Goal: Information Seeking & Learning: Find specific fact

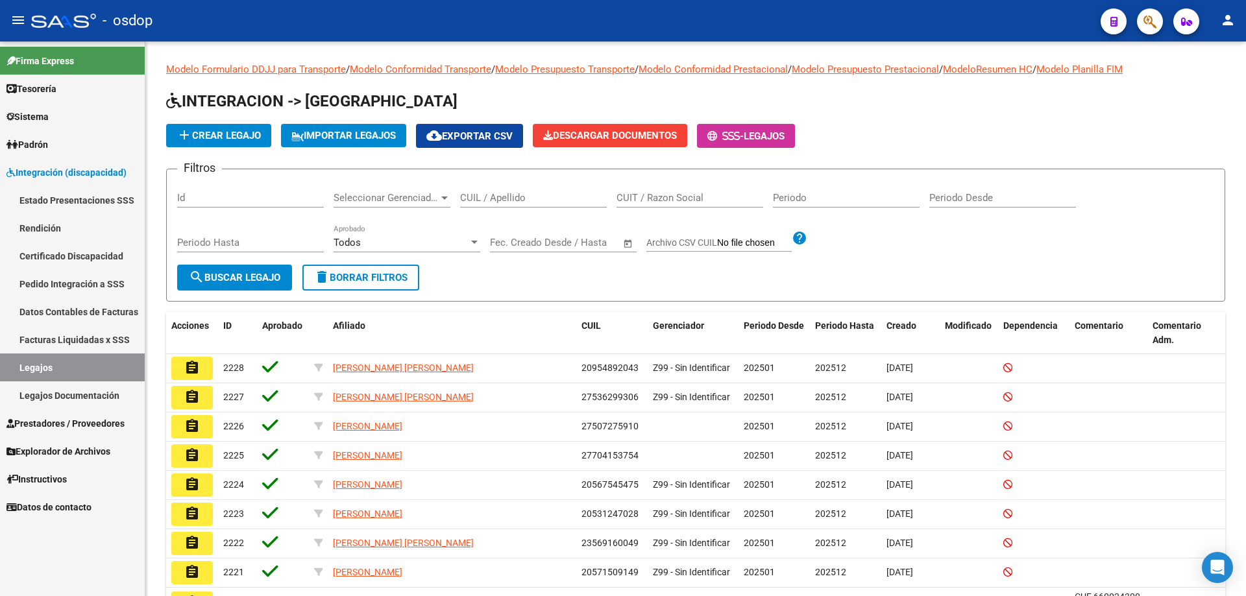
click at [34, 171] on span "Integración (discapacidad)" at bounding box center [66, 172] width 120 height 14
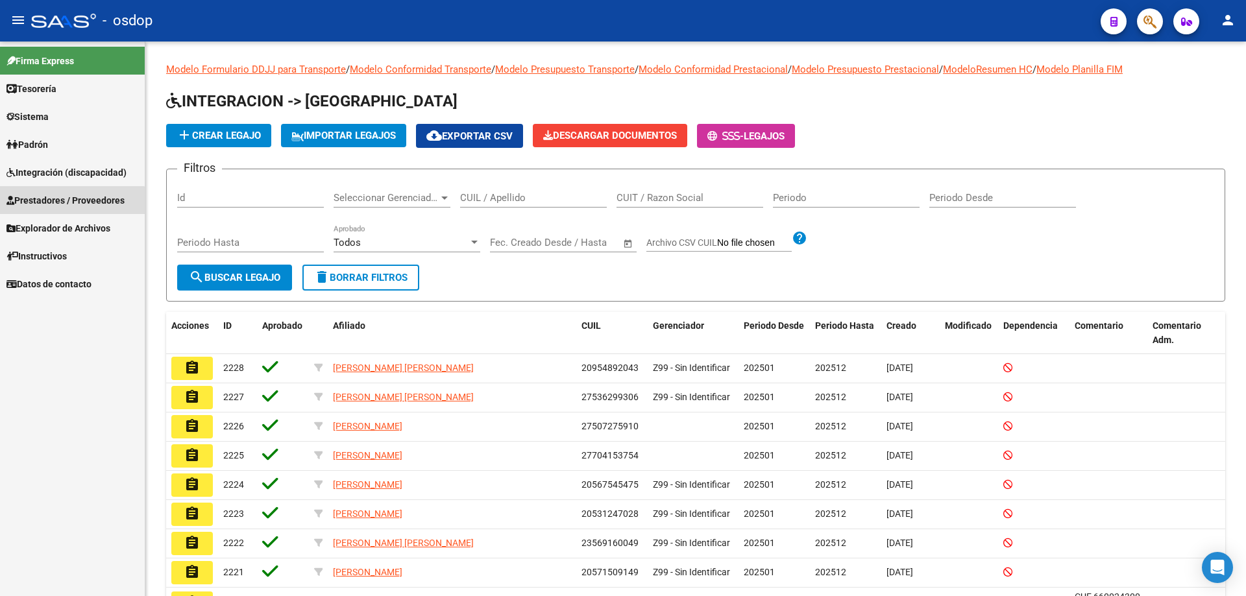
click at [51, 206] on span "Prestadores / Proveedores" at bounding box center [65, 200] width 118 height 14
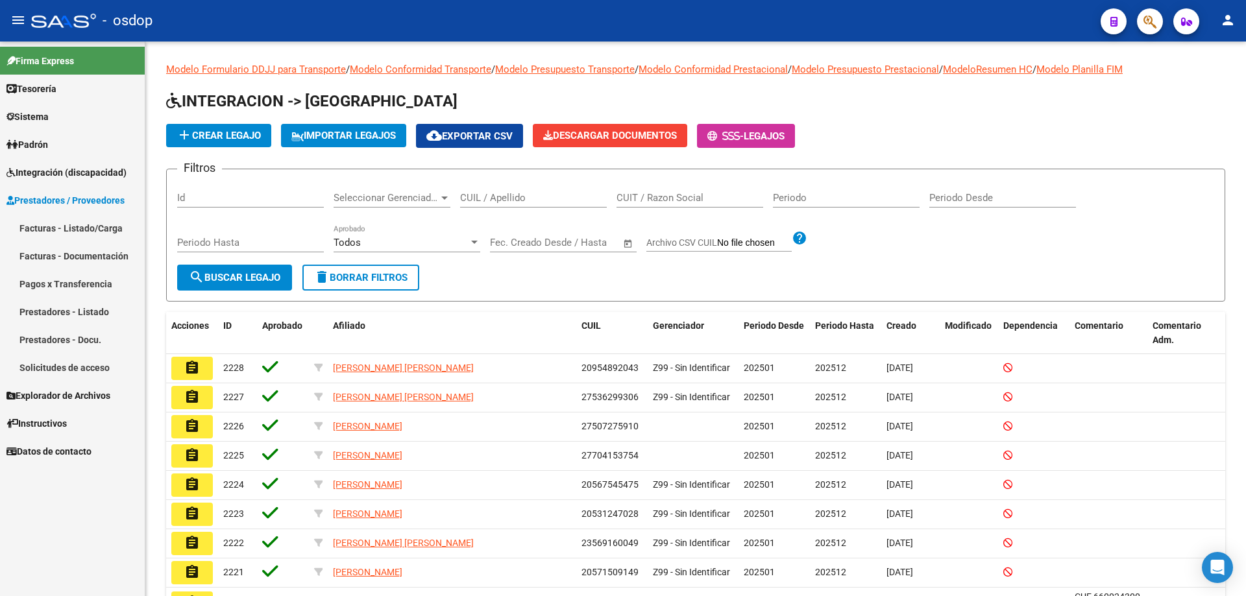
click at [62, 308] on link "Prestadores - Listado" at bounding box center [72, 312] width 145 height 28
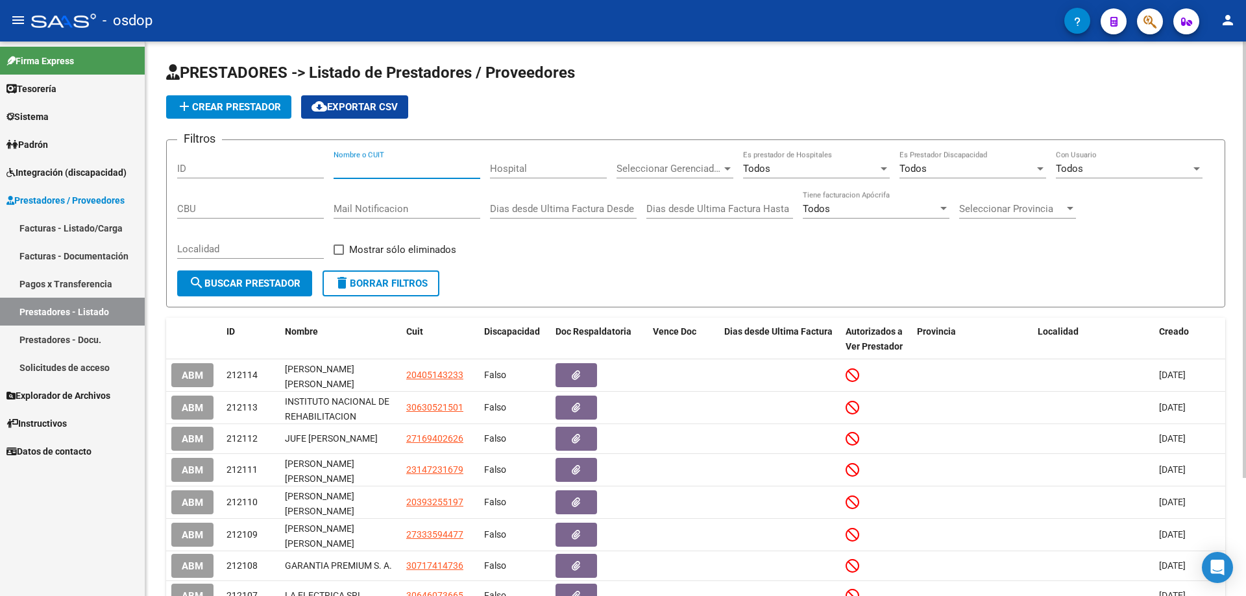
click at [337, 165] on input "Nombre o CUIT" at bounding box center [406, 169] width 147 height 12
paste input "27278742720"
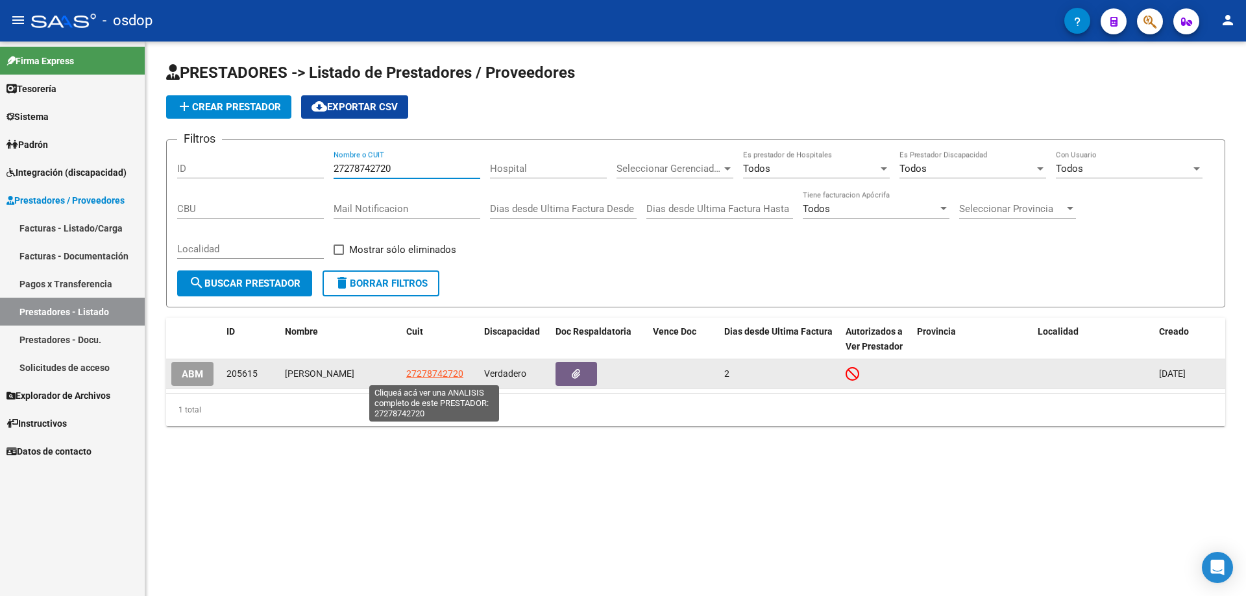
type input "27278742720"
click at [435, 374] on span "27278742720" at bounding box center [434, 373] width 57 height 10
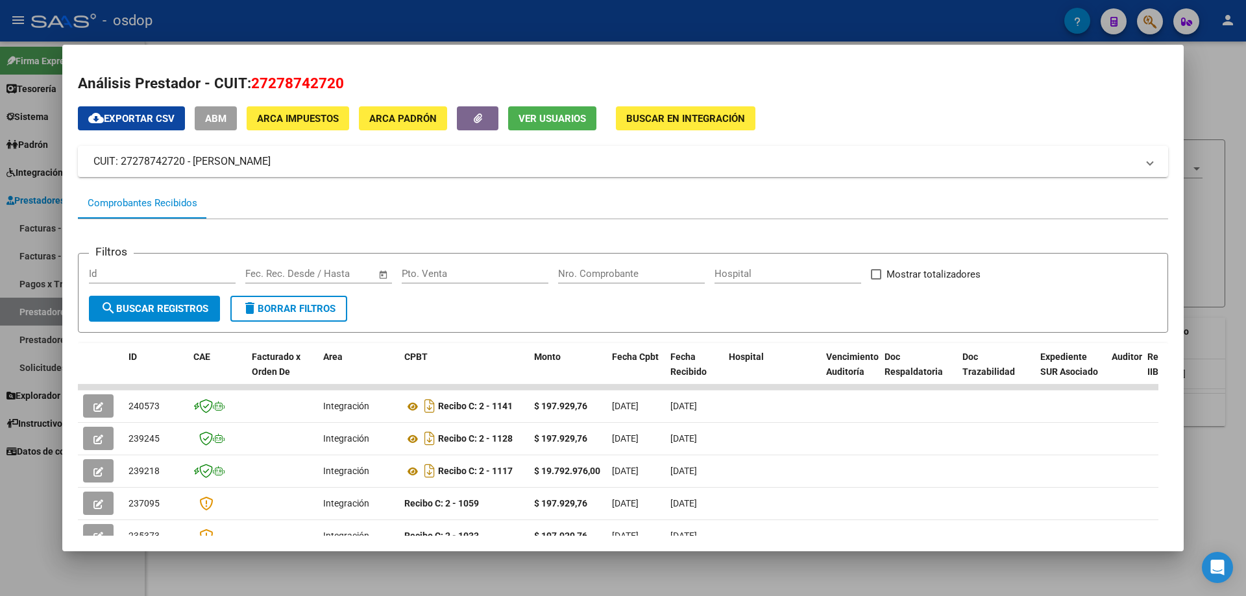
click at [536, 118] on span "Ver Usuarios" at bounding box center [551, 119] width 67 height 12
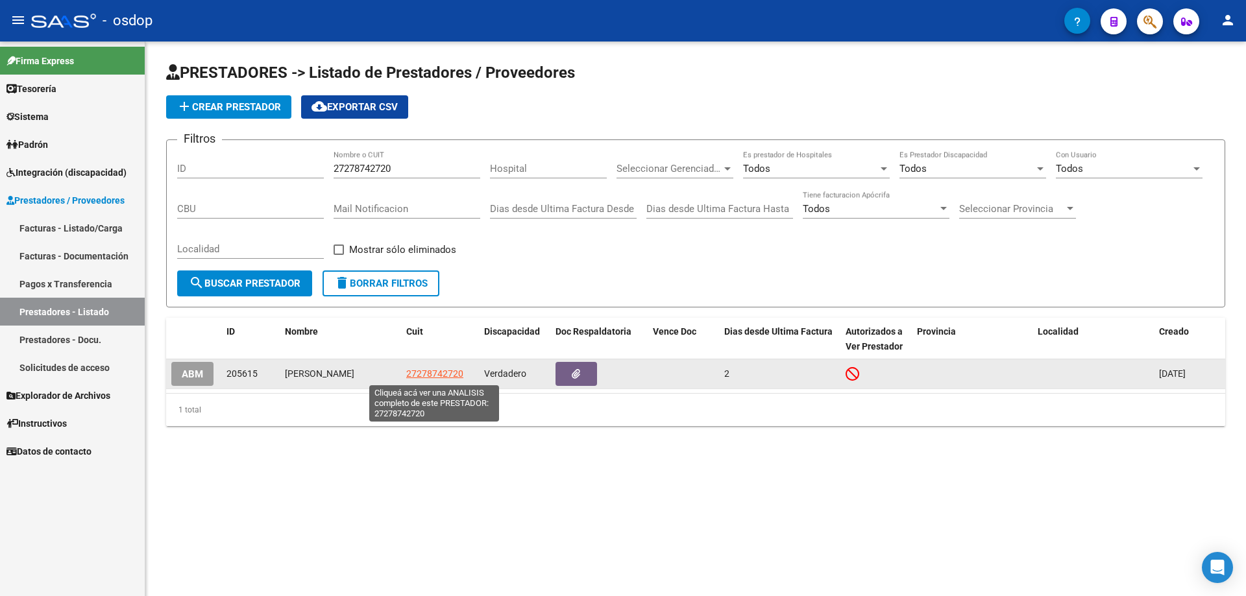
click at [407, 372] on span "27278742720" at bounding box center [434, 373] width 57 height 10
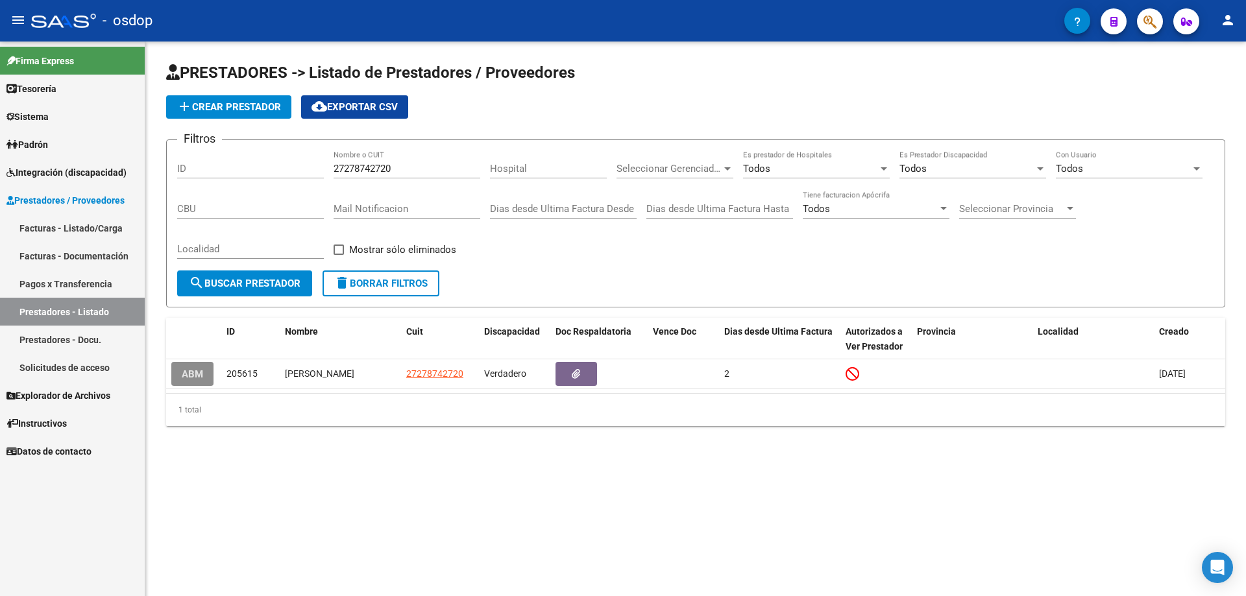
click at [184, 382] on button "ABM" at bounding box center [192, 374] width 42 height 24
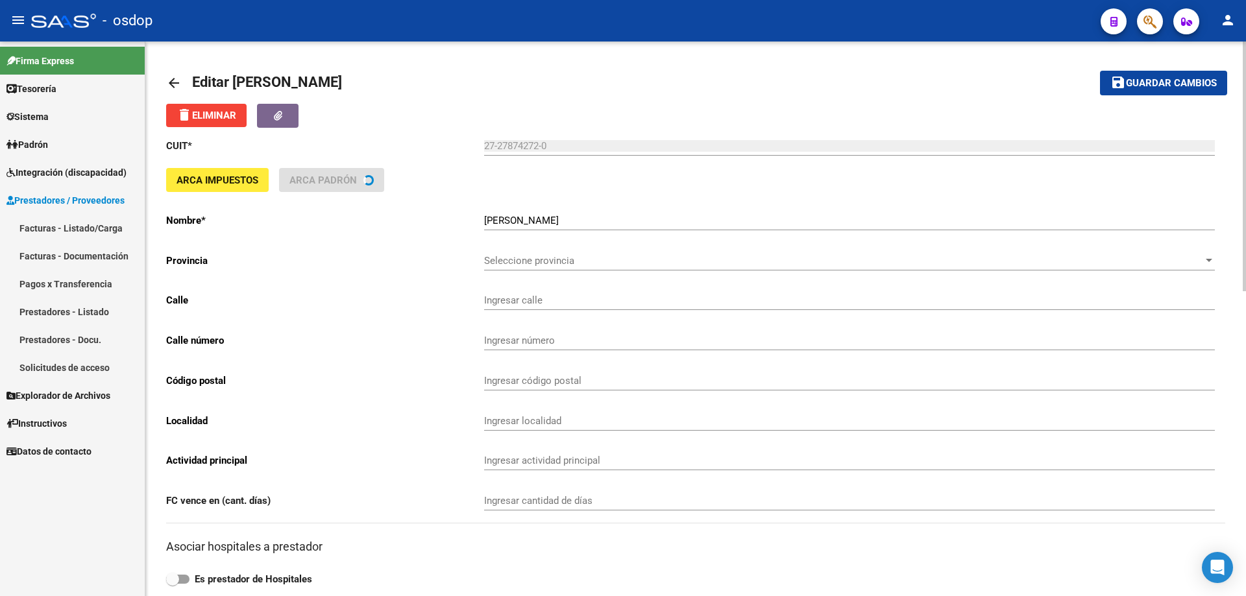
type input "LAPRIDA"
type input "1237"
type input "3200"
type input "CONCORDIA"
type input "869090"
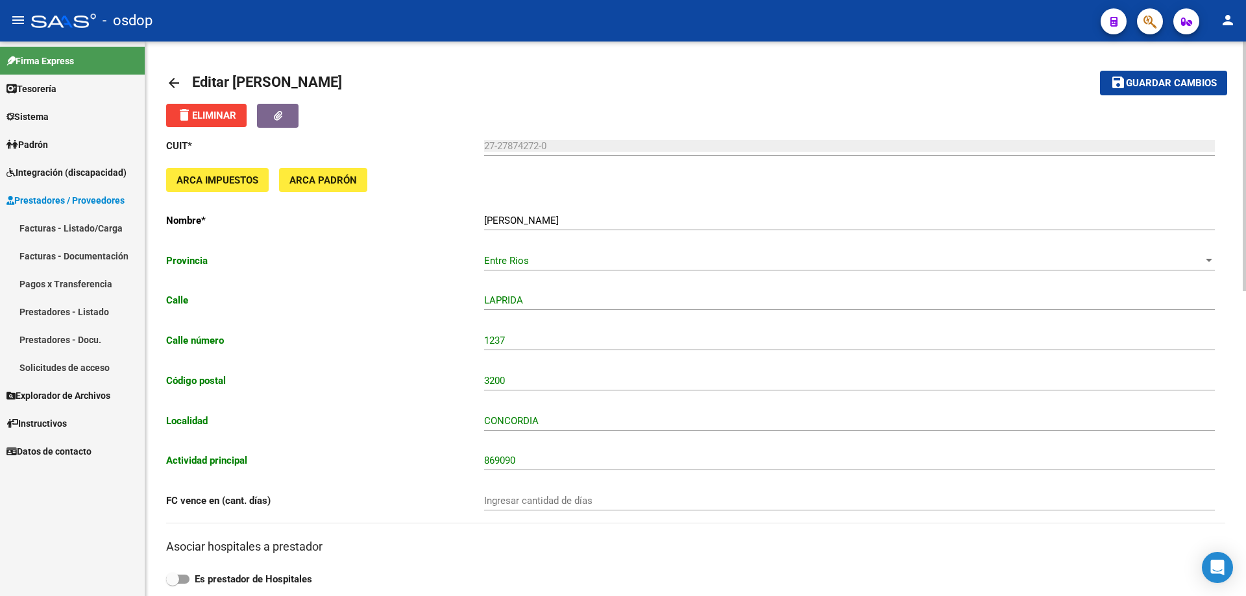
click at [171, 80] on mat-icon "arrow_back" at bounding box center [174, 83] width 16 height 16
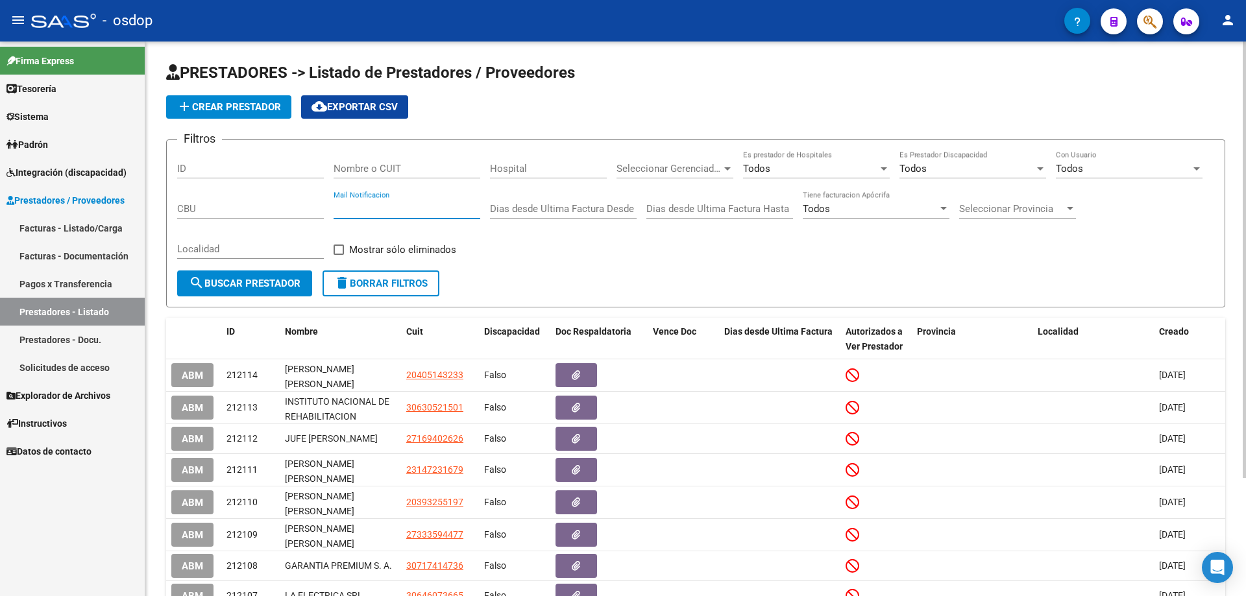
click at [335, 206] on input "Mail Notificacion" at bounding box center [406, 209] width 147 height 12
paste input "[EMAIL_ADDRESS][DOMAIN_NAME]"
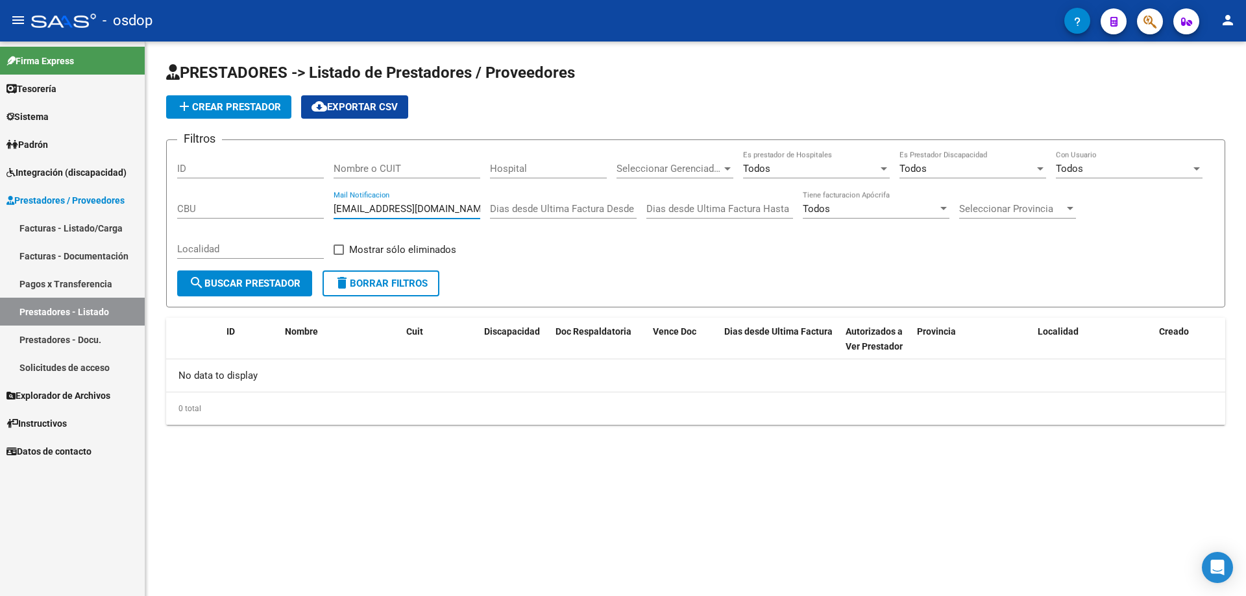
type input "[EMAIL_ADDRESS][DOMAIN_NAME]"
drag, startPoint x: 477, startPoint y: 208, endPoint x: 282, endPoint y: 193, distance: 195.2
click at [284, 195] on div "Filtros ID Nombre o CUIT Hospital Seleccionar Gerenciador Seleccionar Gerenciad…" at bounding box center [695, 211] width 1037 height 120
click at [343, 165] on input "Nombre o CUIT" at bounding box center [406, 169] width 147 height 12
paste input "27278742720"
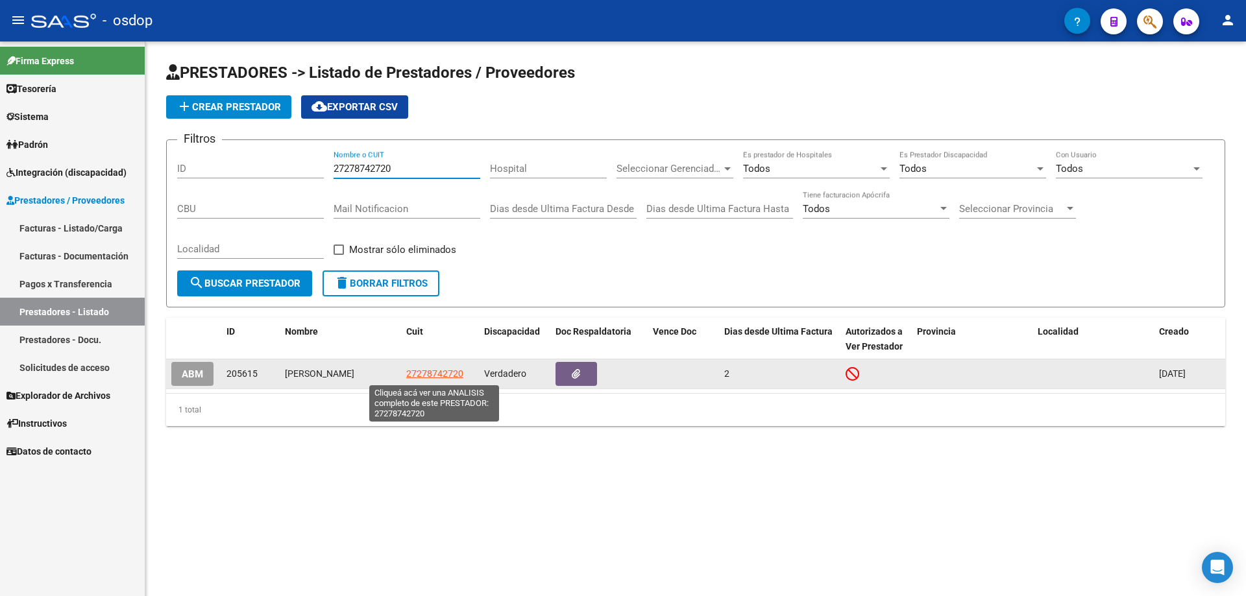
type input "27278742720"
click at [422, 376] on span "27278742720" at bounding box center [434, 373] width 57 height 10
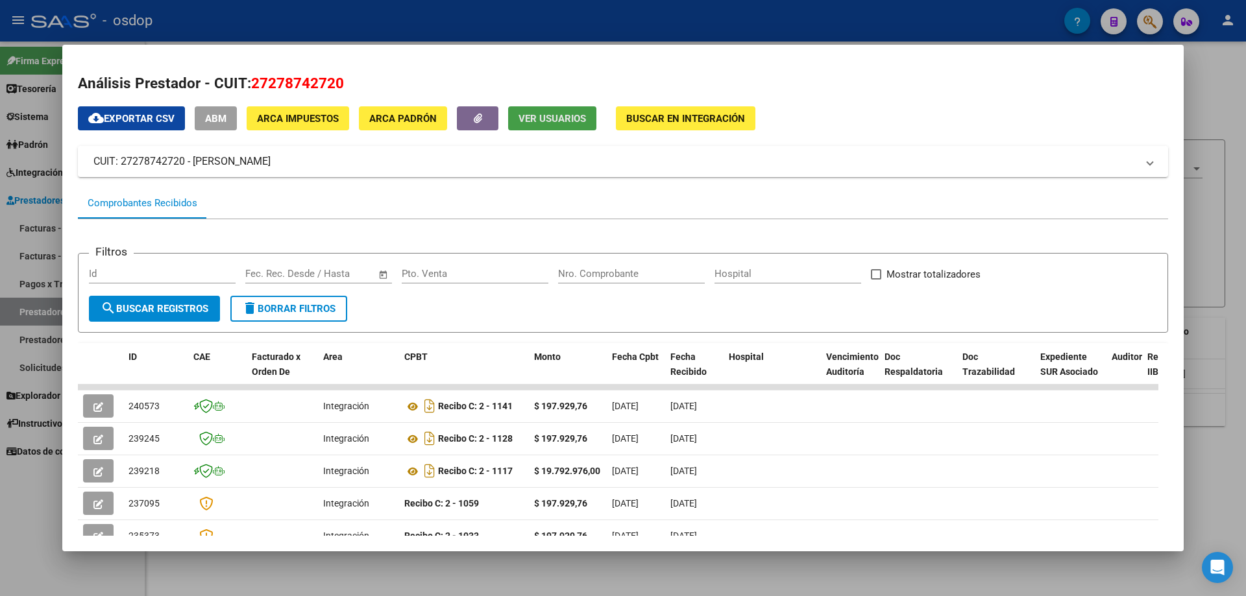
click at [564, 123] on span "Ver Usuarios" at bounding box center [551, 119] width 67 height 12
